Goal: Task Accomplishment & Management: Use online tool/utility

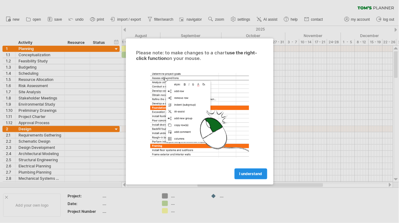
click at [252, 175] on span "I understand" at bounding box center [250, 174] width 23 height 5
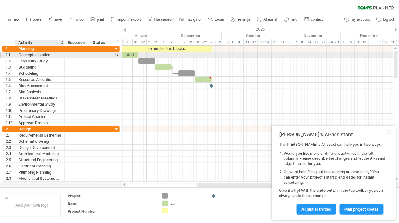
click at [44, 54] on div "Conceptualization" at bounding box center [40, 55] width 43 height 6
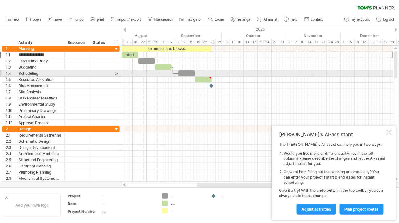
click at [116, 73] on div at bounding box center [117, 73] width 6 height 6
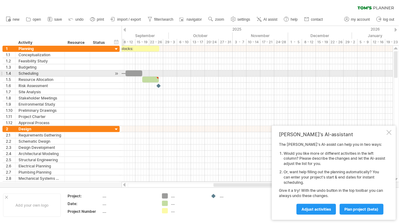
click at [116, 73] on div at bounding box center [117, 73] width 6 height 6
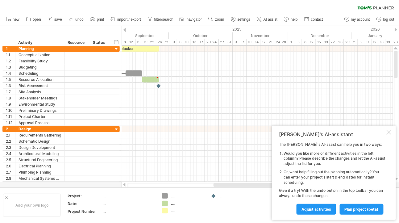
click at [125, 29] on div at bounding box center [124, 30] width 2 height 4
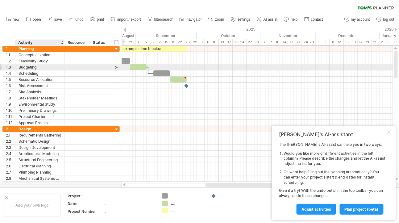
click at [24, 67] on div "Budgeting" at bounding box center [40, 67] width 43 height 6
click at [42, 66] on input "*********" at bounding box center [40, 67] width 43 height 6
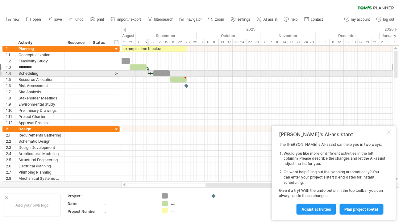
click at [148, 73] on div at bounding box center [148, 70] width 2 height 7
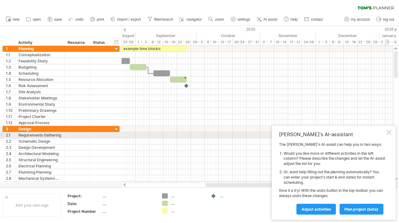
click at [389, 135] on div at bounding box center [389, 132] width 5 height 5
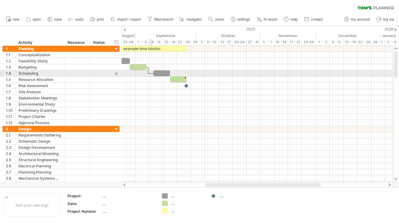
click at [151, 73] on div at bounding box center [150, 74] width 5 height 2
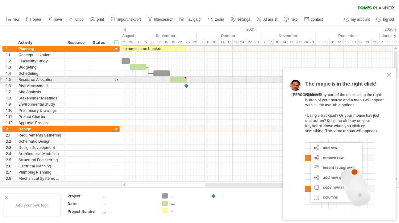
click at [389, 77] on div at bounding box center [389, 75] width 5 height 5
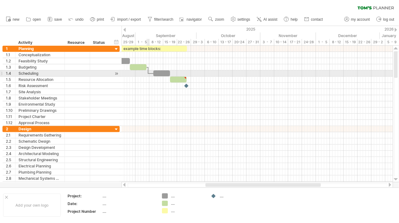
click at [148, 73] on div at bounding box center [150, 74] width 5 height 2
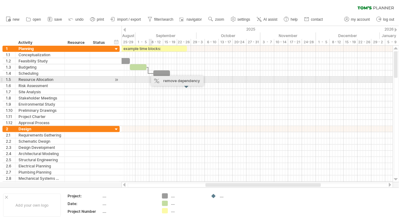
click at [160, 80] on div "remove dependency" at bounding box center [177, 81] width 52 height 10
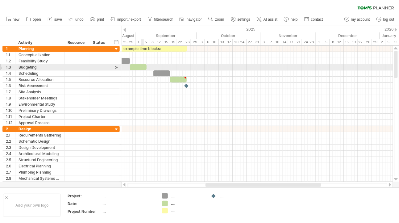
click at [142, 68] on div at bounding box center [138, 67] width 17 height 6
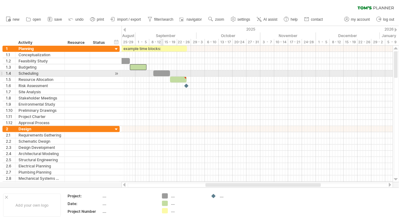
click at [162, 73] on div at bounding box center [161, 73] width 17 height 6
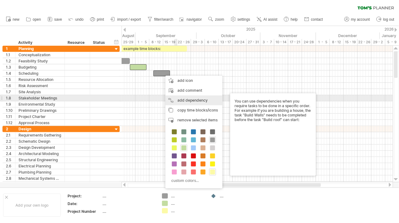
click at [189, 98] on div "add dependency You can use dependencies when you require tasks to be done in a …" at bounding box center [193, 100] width 57 height 10
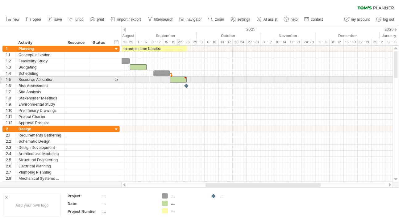
type textarea "**********"
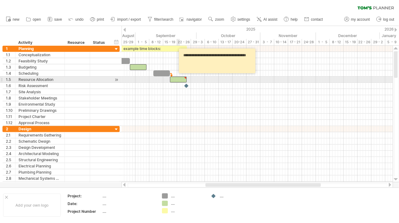
click at [178, 78] on div at bounding box center [178, 80] width 17 height 6
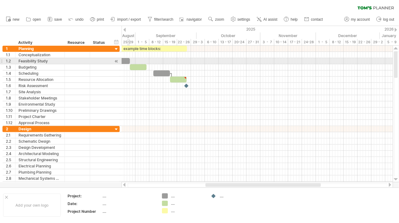
click at [127, 61] on div at bounding box center [121, 61] width 17 height 6
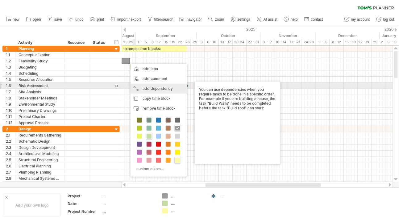
click at [168, 86] on div "add dependency You can use dependencies when you require tasks to be done in a …" at bounding box center [159, 89] width 56 height 10
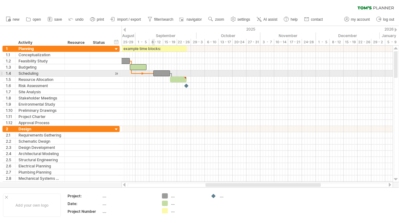
click at [154, 73] on span at bounding box center [153, 73] width 2 height 6
click at [138, 74] on div at bounding box center [143, 74] width 22 height 2
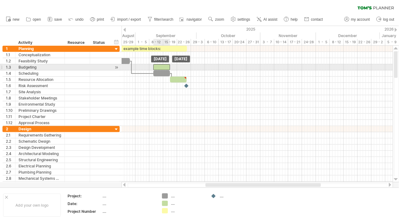
drag, startPoint x: 138, startPoint y: 66, endPoint x: 161, endPoint y: 67, distance: 23.2
click at [161, 67] on div at bounding box center [161, 67] width 17 height 6
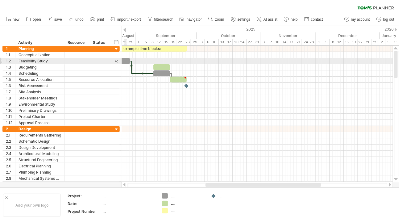
click at [127, 59] on div at bounding box center [121, 61] width 17 height 6
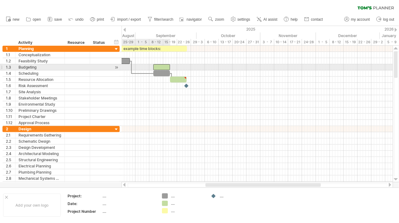
click at [160, 64] on div at bounding box center [161, 67] width 17 height 6
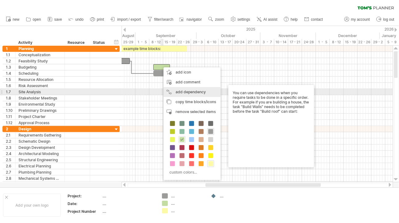
click at [179, 91] on div "add dependency You can use dependencies when you require tasks to be done in a …" at bounding box center [192, 92] width 57 height 10
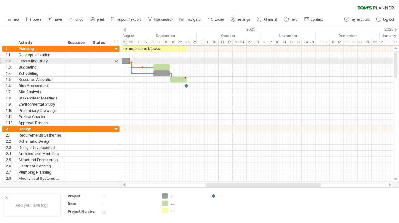
click at [127, 62] on div at bounding box center [121, 61] width 17 height 6
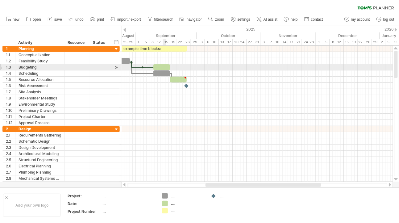
click at [163, 67] on div at bounding box center [161, 67] width 17 height 6
drag, startPoint x: 169, startPoint y: 66, endPoint x: 180, endPoint y: 66, distance: 10.8
click at [180, 66] on div at bounding box center [167, 67] width 28 height 6
click at [179, 65] on div at bounding box center [167, 67] width 28 height 6
click at [177, 68] on div at bounding box center [167, 67] width 28 height 6
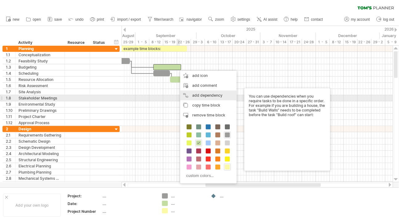
click at [193, 98] on div "add dependency You can use dependencies when you require tasks to be done in a …" at bounding box center [208, 95] width 56 height 10
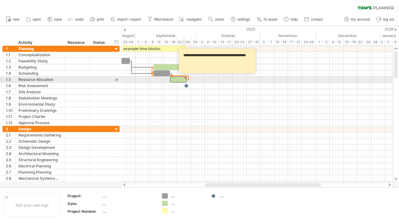
click at [184, 77] on div at bounding box center [185, 78] width 3 height 3
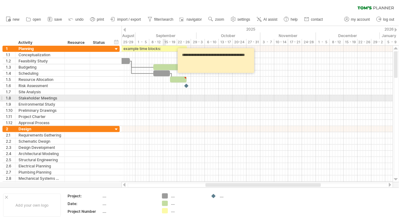
click at [166, 99] on div at bounding box center [257, 98] width 271 height 6
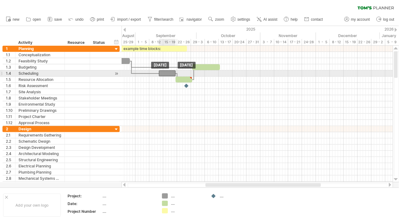
drag, startPoint x: 161, startPoint y: 72, endPoint x: 166, endPoint y: 72, distance: 4.9
click at [166, 72] on div at bounding box center [167, 73] width 17 height 6
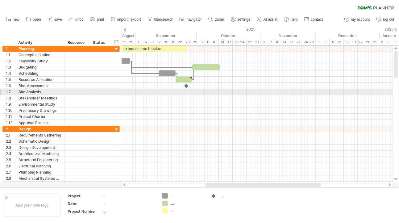
click at [222, 93] on div at bounding box center [257, 92] width 271 height 6
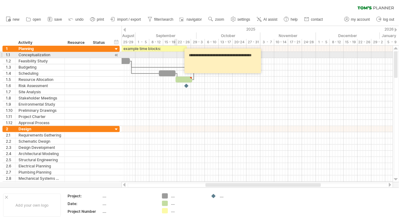
click at [175, 55] on div at bounding box center [257, 55] width 271 height 6
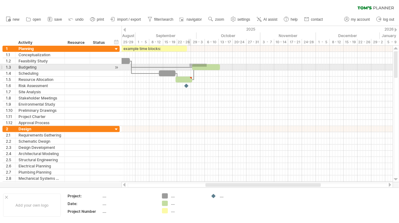
drag, startPoint x: 207, startPoint y: 64, endPoint x: 209, endPoint y: 66, distance: 3.3
click at [209, 66] on div "example time blocks: start [DATE] [DATE]" at bounding box center [257, 114] width 271 height 136
drag, startPoint x: 211, startPoint y: 67, endPoint x: 214, endPoint y: 68, distance: 3.2
click at [214, 68] on div at bounding box center [209, 67] width 28 height 6
click at [200, 66] on div at bounding box center [209, 67] width 28 height 6
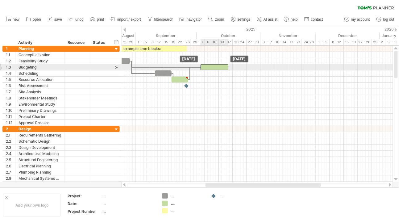
drag, startPoint x: 199, startPoint y: 68, endPoint x: 204, endPoint y: 68, distance: 5.0
click at [204, 68] on div at bounding box center [215, 67] width 28 height 6
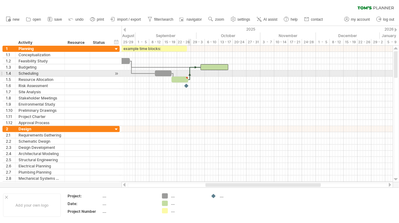
click at [189, 73] on div at bounding box center [190, 73] width 2 height 13
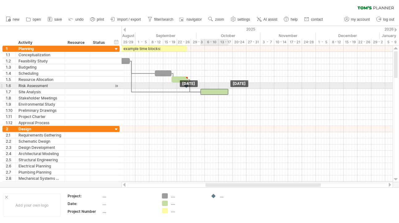
drag, startPoint x: 206, startPoint y: 66, endPoint x: 206, endPoint y: 89, distance: 22.5
click at [206, 89] on div at bounding box center [215, 92] width 28 height 6
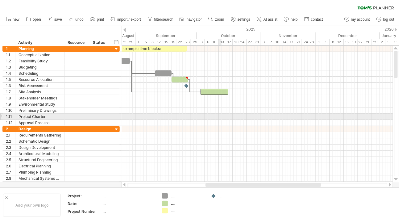
click at [219, 118] on div at bounding box center [257, 117] width 271 height 6
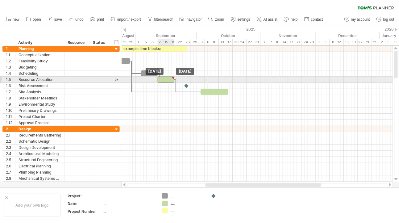
drag, startPoint x: 178, startPoint y: 80, endPoint x: 165, endPoint y: 81, distance: 13.3
click at [165, 81] on div at bounding box center [166, 80] width 17 height 6
click at [160, 79] on div at bounding box center [166, 80] width 17 height 6
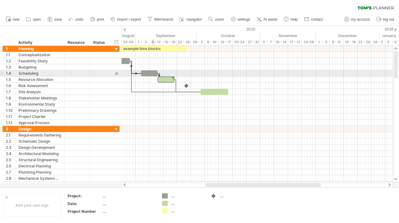
click at [153, 74] on div at bounding box center [149, 73] width 17 height 6
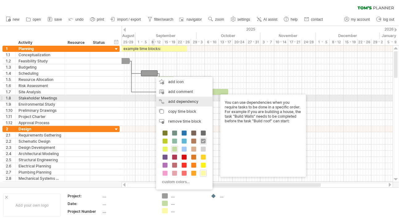
click at [168, 100] on div "add dependency You can use dependencies when you require tasks to be done in a …" at bounding box center [184, 102] width 56 height 10
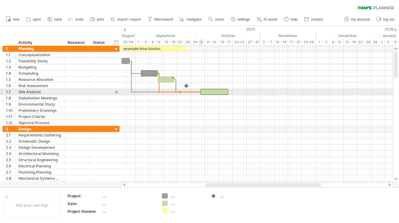
click at [202, 93] on div at bounding box center [215, 92] width 28 height 6
